Goal: Transaction & Acquisition: Purchase product/service

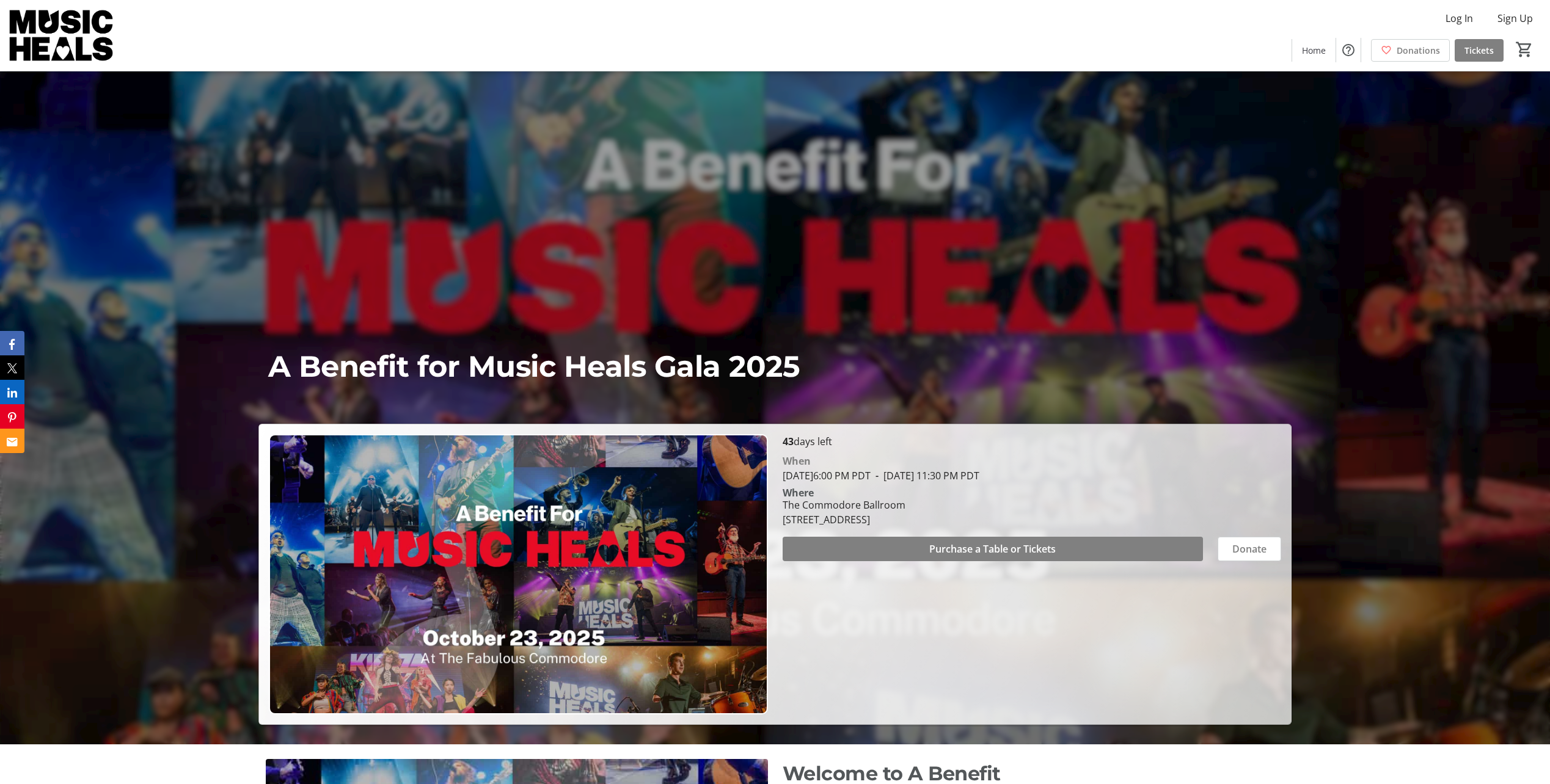
scroll to position [61, 0]
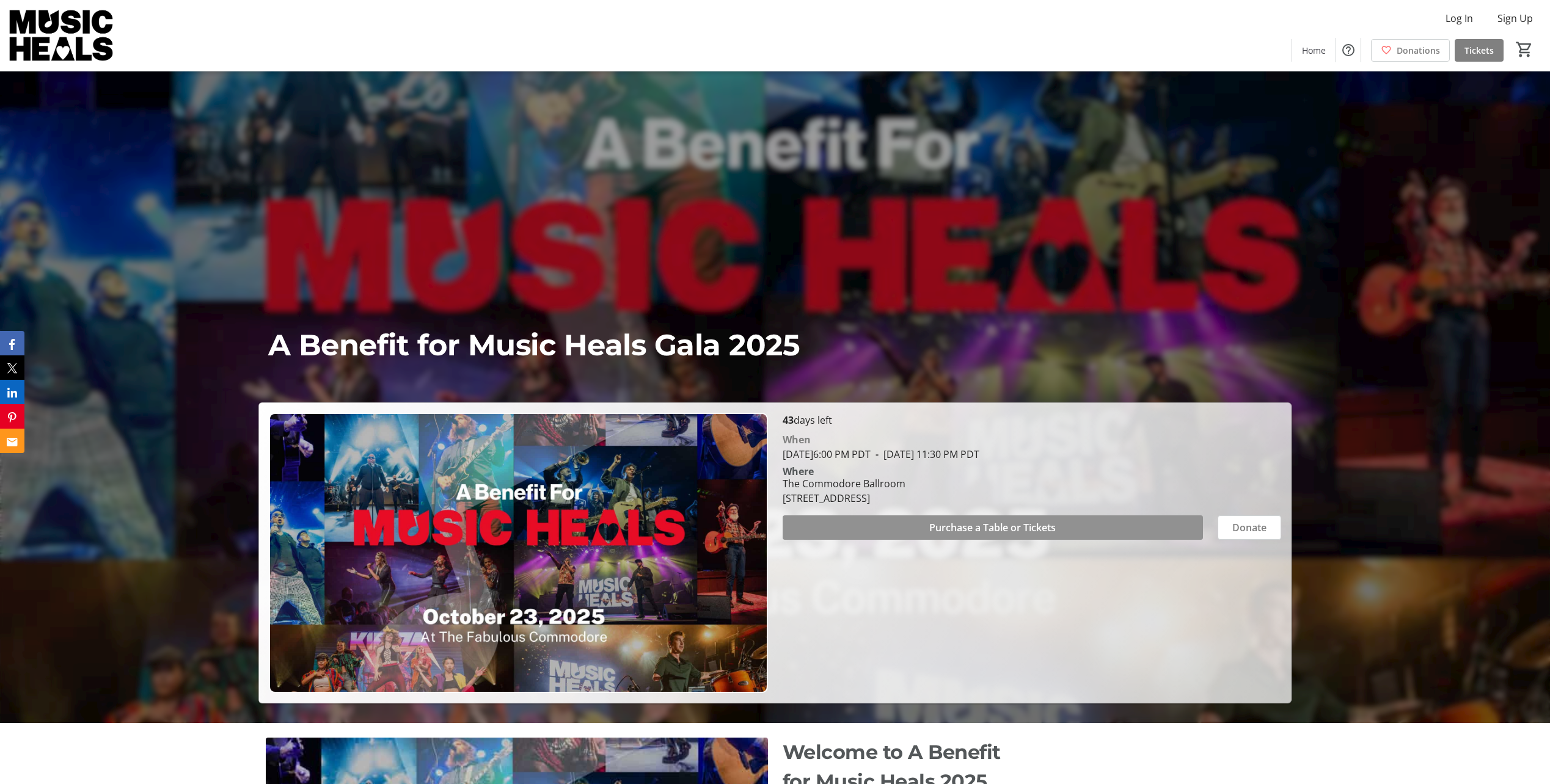
click at [1086, 534] on span at bounding box center [993, 527] width 421 height 29
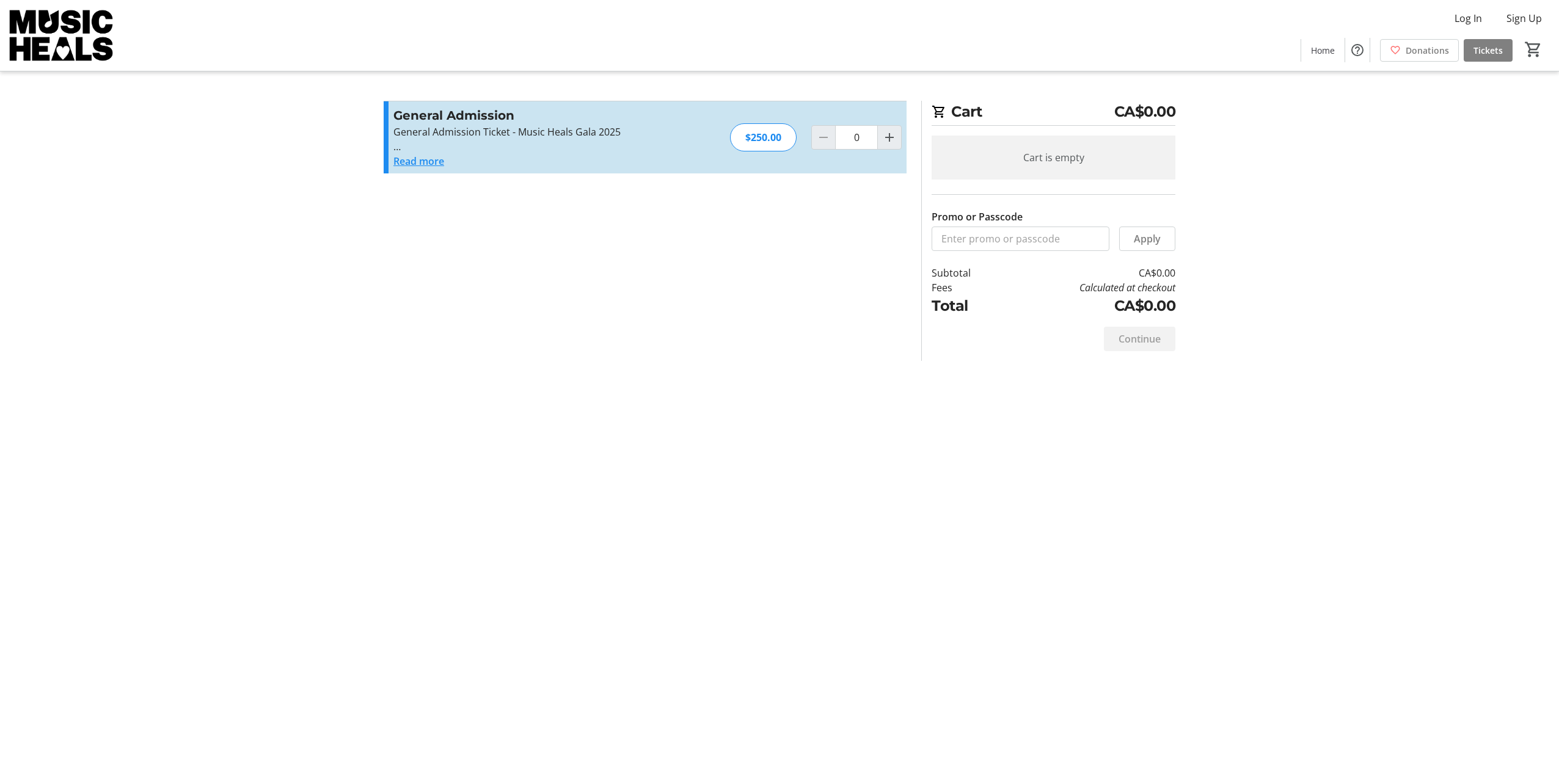
drag, startPoint x: 417, startPoint y: 151, endPoint x: 421, endPoint y: 163, distance: 12.6
click at [417, 153] on p at bounding box center [526, 146] width 267 height 15
click at [421, 163] on button "Read more" at bounding box center [418, 161] width 51 height 15
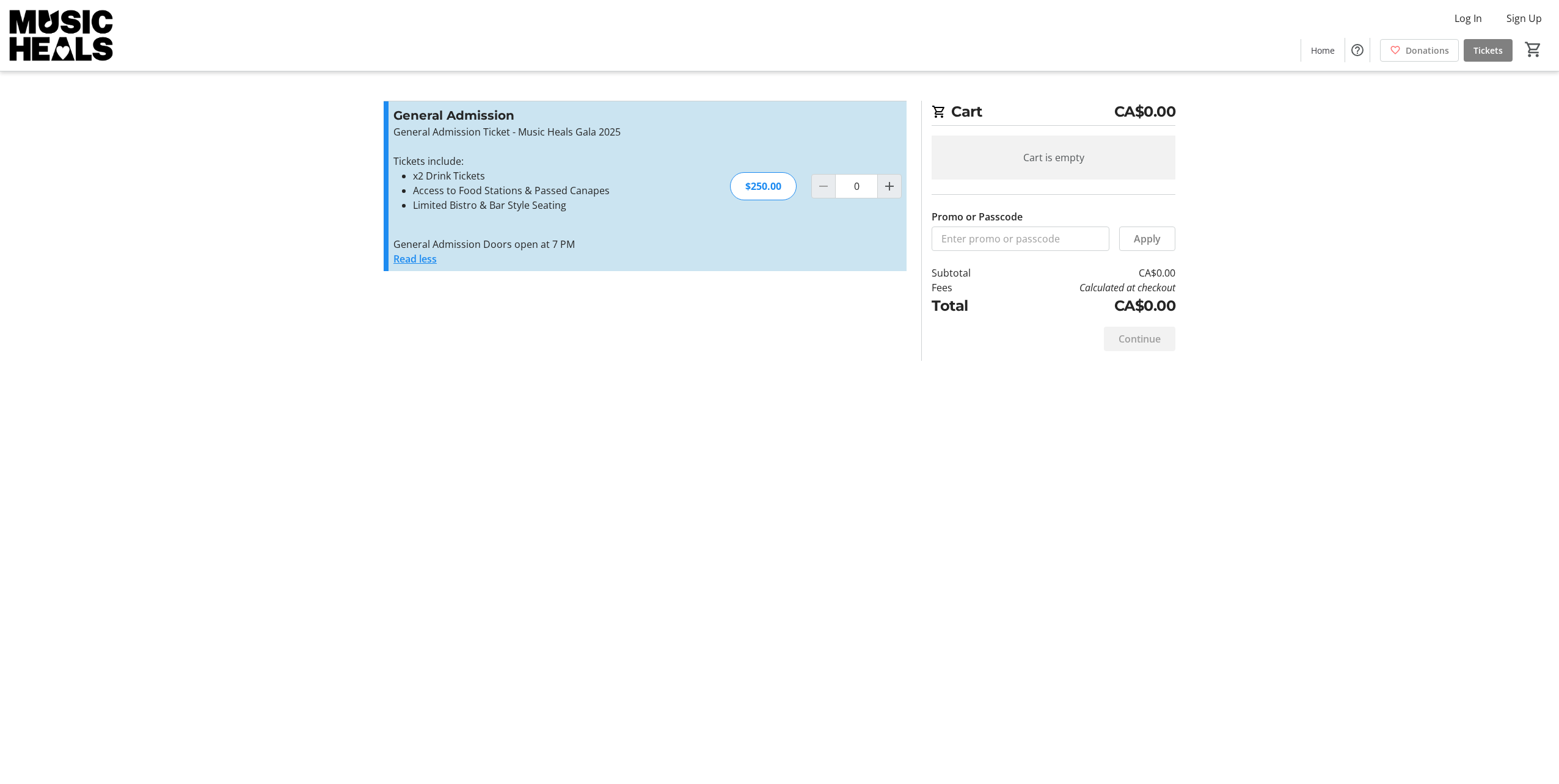
drag, startPoint x: 453, startPoint y: 179, endPoint x: 634, endPoint y: 281, distance: 207.8
click at [634, 281] on div "Promo or Passcode Apply General Admission General Admission Ticket - Music Heal…" at bounding box center [645, 192] width 523 height 185
drag, startPoint x: 634, startPoint y: 281, endPoint x: 647, endPoint y: 355, distance: 75.1
click at [647, 355] on section "Promo or Passcode Apply General Admission General Admission Ticket - Music Heal…" at bounding box center [644, 230] width 537 height 260
